Goal: Go to known website: Access a specific website the user already knows

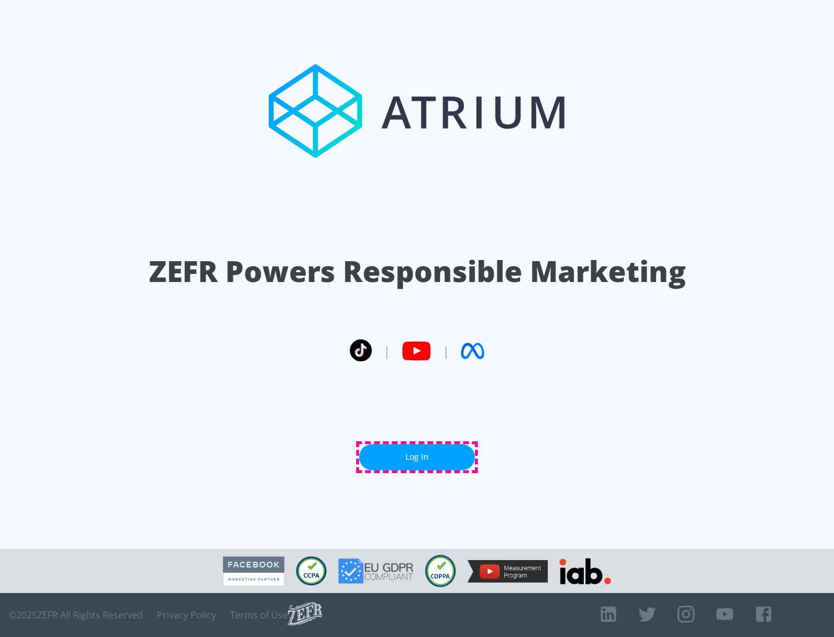
click at [417, 457] on link "Log In" at bounding box center [417, 457] width 116 height 26
